Goal: Task Accomplishment & Management: Complete application form

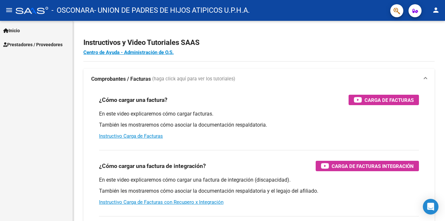
click at [32, 45] on span "Prestadores / Proveedores" at bounding box center [32, 44] width 59 height 7
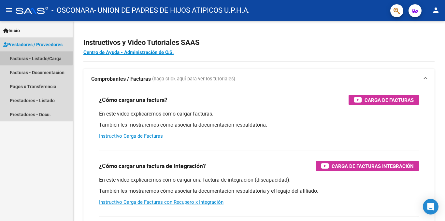
click at [34, 56] on link "Facturas - Listado/Carga" at bounding box center [36, 58] width 73 height 14
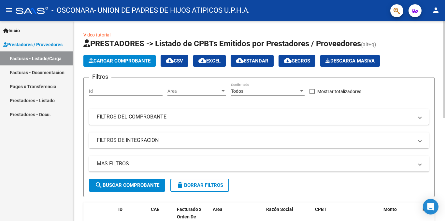
click at [135, 61] on span "Cargar Comprobante" at bounding box center [120, 61] width 62 height 6
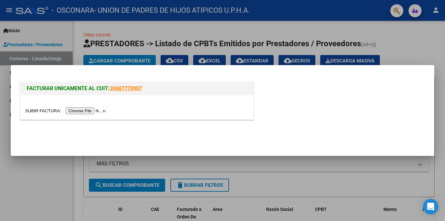
click at [97, 110] on input "file" at bounding box center [66, 111] width 82 height 7
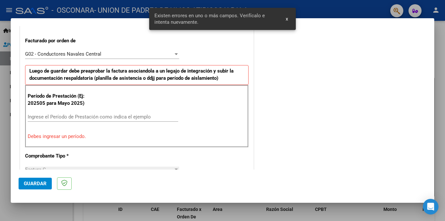
scroll to position [205, 0]
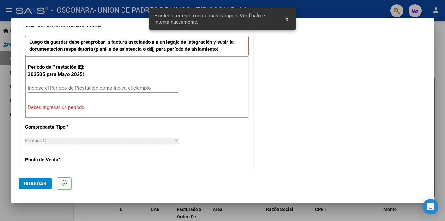
click at [139, 91] on input "Ingrese el Período de Prestación como indica el ejemplo" at bounding box center [103, 88] width 151 height 6
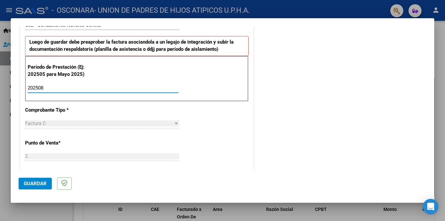
type input "202508"
click at [208, 86] on div "Período de Prestación (Ej: 202505 para Mayo 2025) 202508 Ingrese el Período de …" at bounding box center [137, 79] width 224 height 46
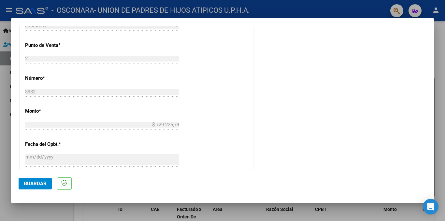
scroll to position [463, 0]
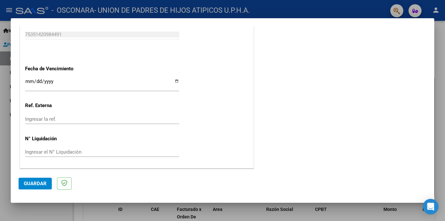
click at [175, 80] on input "Ingresar la fecha" at bounding box center [102, 84] width 154 height 10
type input "[DATE]"
click at [36, 184] on span "Guardar" at bounding box center [35, 184] width 23 height 6
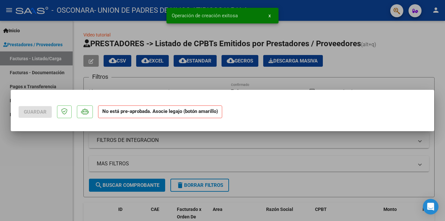
scroll to position [0, 0]
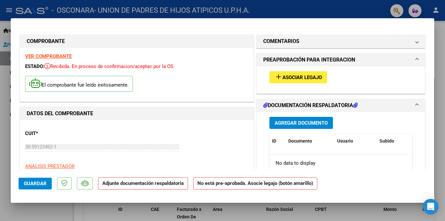
click at [299, 80] on span "Asociar Legajo" at bounding box center [302, 78] width 39 height 6
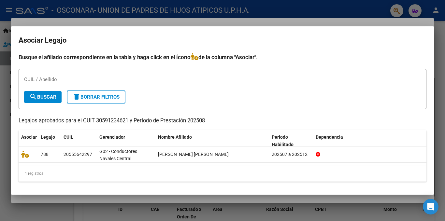
click at [121, 210] on div at bounding box center [222, 110] width 445 height 221
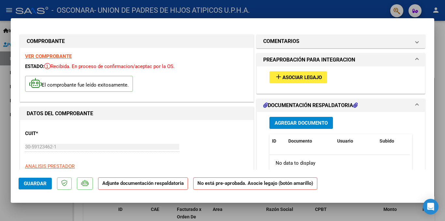
scroll to position [455, 0]
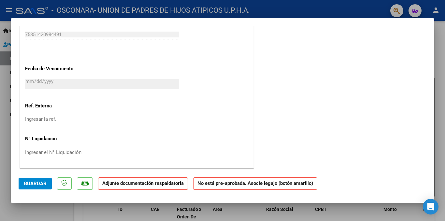
click at [280, 208] on div at bounding box center [222, 110] width 445 height 221
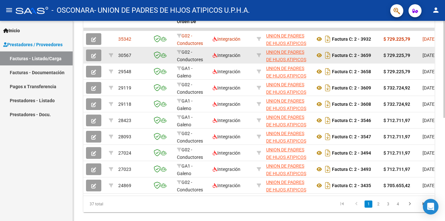
scroll to position [98, 0]
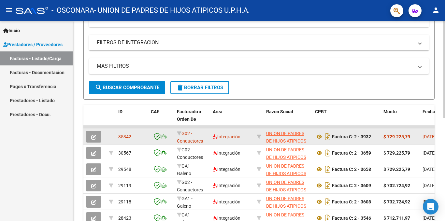
click at [94, 138] on icon "button" at bounding box center [93, 137] width 5 height 5
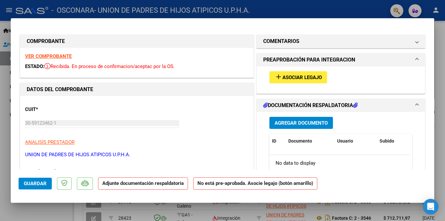
click at [53, 57] on strong "VER COMPROBANTE" at bounding box center [48, 56] width 47 height 6
click at [307, 81] on button "add Asociar Legajo" at bounding box center [299, 77] width 58 height 12
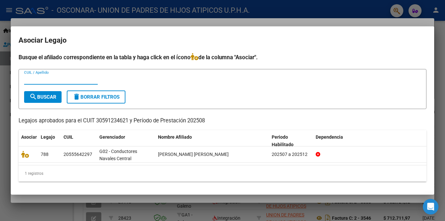
click at [153, 204] on div at bounding box center [222, 110] width 445 height 221
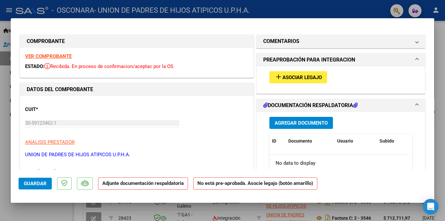
click at [147, 210] on div at bounding box center [222, 110] width 445 height 221
type input "$ 0,00"
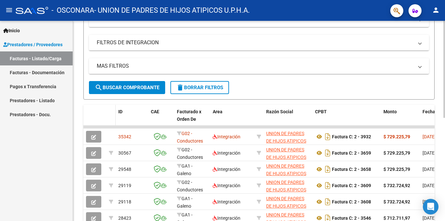
scroll to position [0, 0]
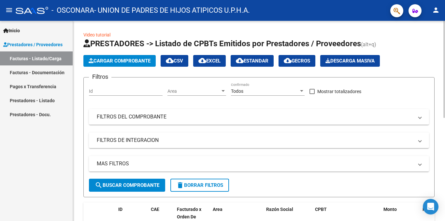
click at [134, 62] on span "Cargar Comprobante" at bounding box center [120, 61] width 62 height 6
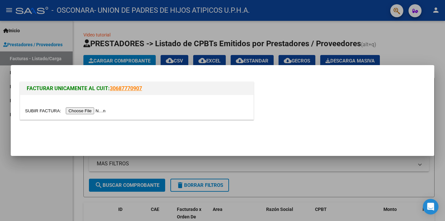
click at [99, 111] on input "file" at bounding box center [66, 111] width 82 height 7
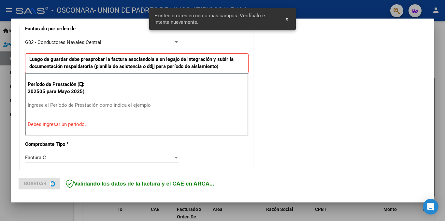
click at [114, 85] on div "Período de Prestación (Ej: 202505 para [DATE]) Ingrese el Período de Prestación…" at bounding box center [137, 104] width 224 height 63
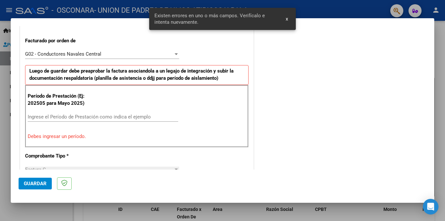
scroll to position [188, 0]
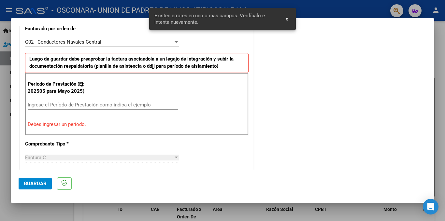
click at [114, 105] on input "Ingrese el Período de Prestación como indica el ejemplo" at bounding box center [103, 105] width 151 height 6
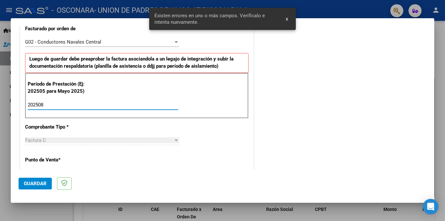
type input "202508"
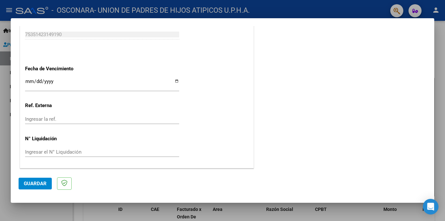
click at [174, 81] on input "Ingresar la fecha" at bounding box center [102, 84] width 154 height 10
type input "[DATE]"
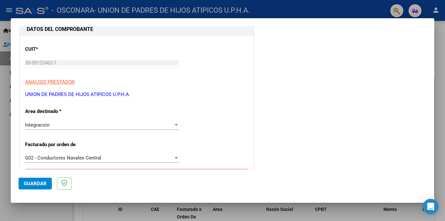
scroll to position [0, 0]
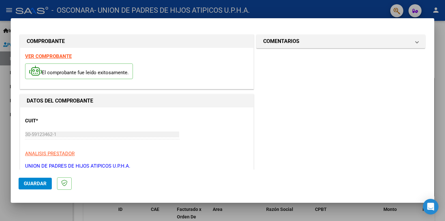
click at [38, 186] on span "Guardar" at bounding box center [35, 184] width 23 height 6
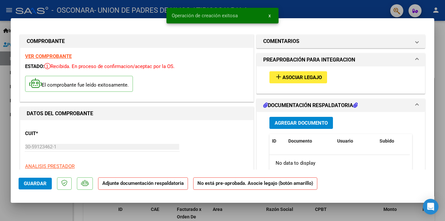
click at [297, 81] on span "Asociar Legajo" at bounding box center [302, 78] width 39 height 6
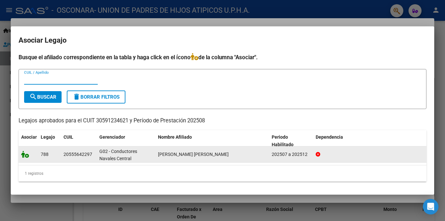
click at [23, 155] on icon at bounding box center [25, 154] width 8 height 7
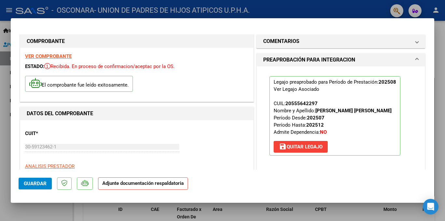
scroll to position [65, 0]
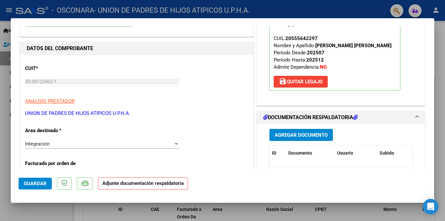
click at [316, 133] on span "Agregar Documento" at bounding box center [301, 135] width 53 height 6
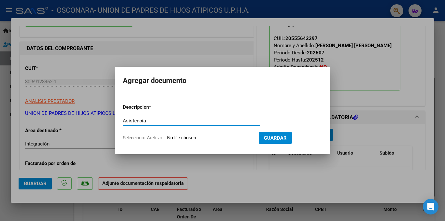
type input "Asistencia"
click at [135, 140] on span "Seleccionar Archivo" at bounding box center [142, 137] width 39 height 5
click at [167, 140] on input "Seleccionar Archivo" at bounding box center [210, 138] width 86 height 6
type input "C:\fakepath\[PERSON_NAME] fact 08-2025.pdf"
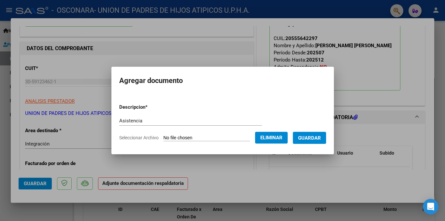
click at [321, 138] on span "Guardar" at bounding box center [309, 138] width 23 height 6
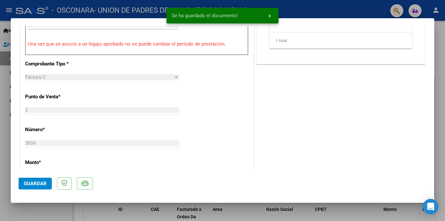
scroll to position [473, 0]
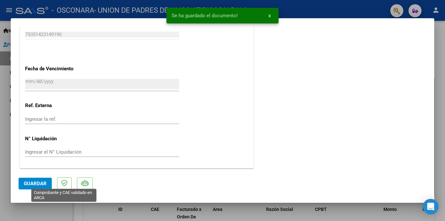
click at [37, 184] on span "Guardar" at bounding box center [35, 184] width 23 height 6
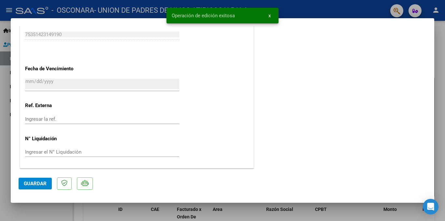
click at [100, 213] on div at bounding box center [222, 110] width 445 height 221
